Goal: Task Accomplishment & Management: Manage account settings

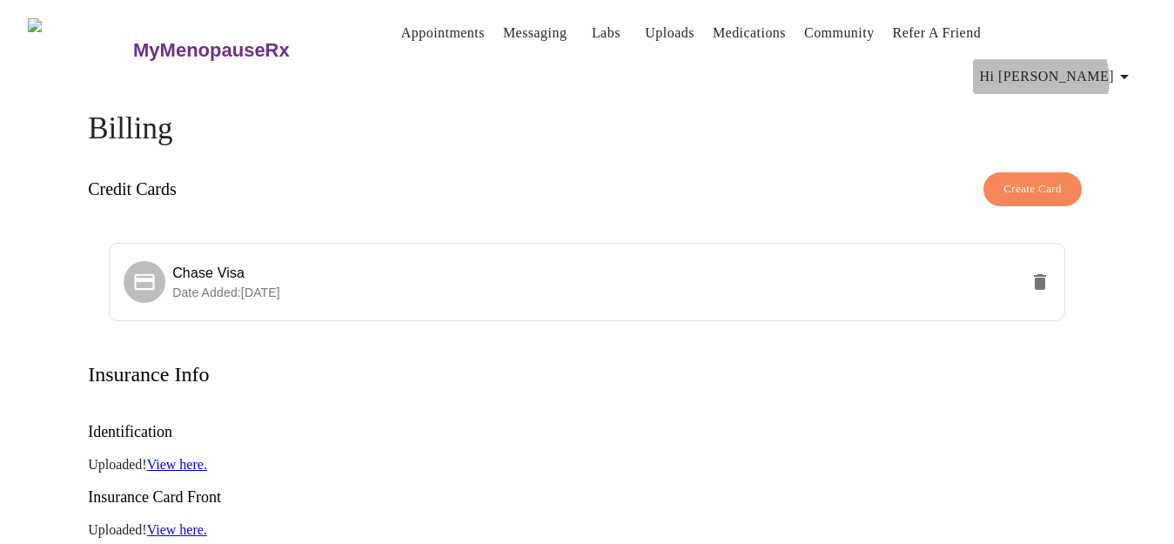
click at [1129, 66] on icon "button" at bounding box center [1124, 76] width 21 height 21
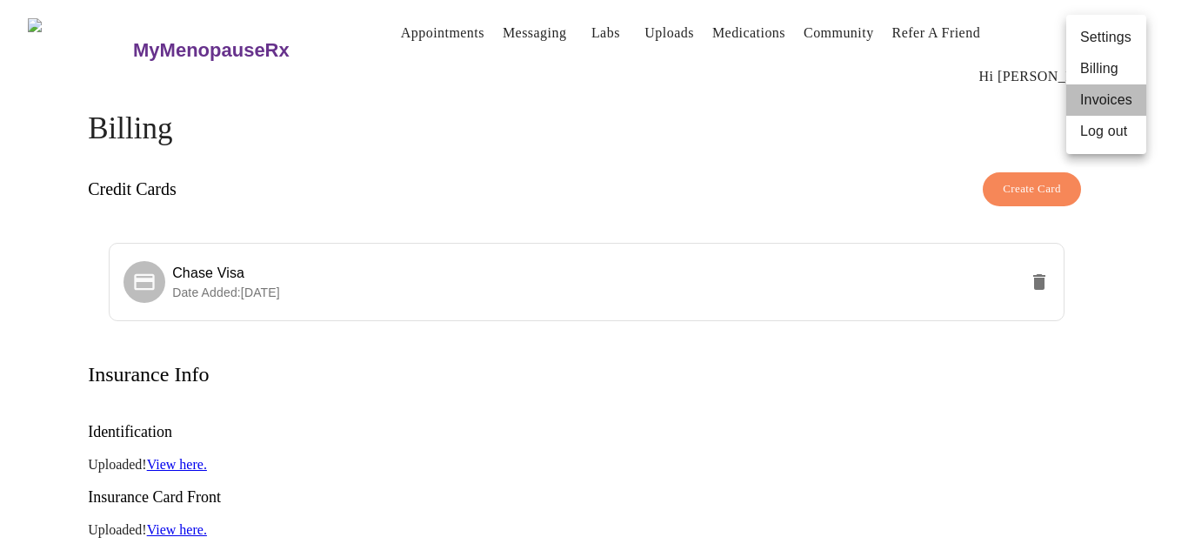
click at [1097, 96] on li "Invoices" at bounding box center [1107, 99] width 80 height 31
